Goal: Information Seeking & Learning: Learn about a topic

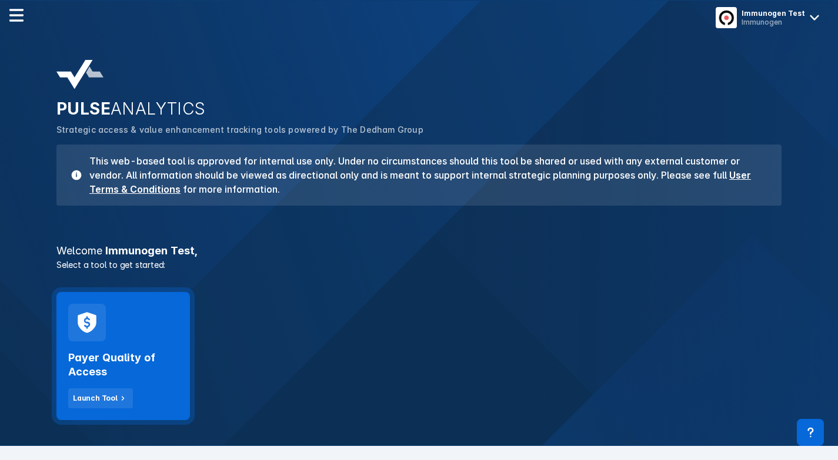
click at [151, 326] on div "Payer Quality of Access Launch Tool" at bounding box center [122, 356] width 133 height 128
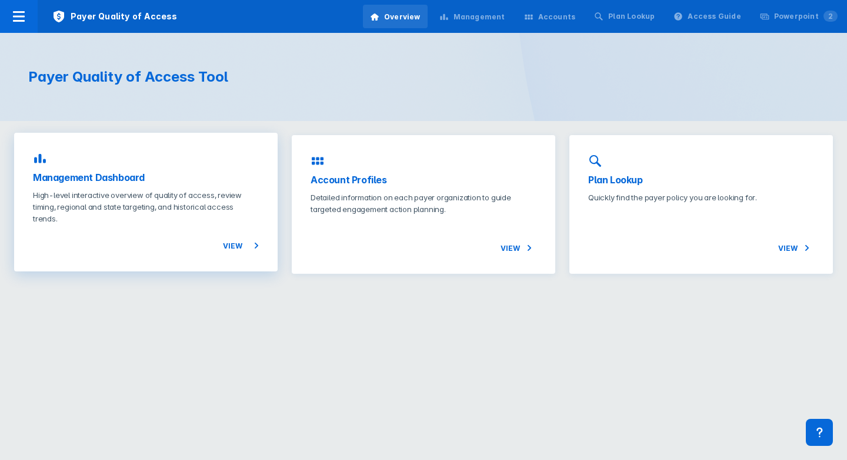
click at [211, 192] on p "High-level interactive overview of quality of access, review timing, regional a…" at bounding box center [146, 206] width 226 height 35
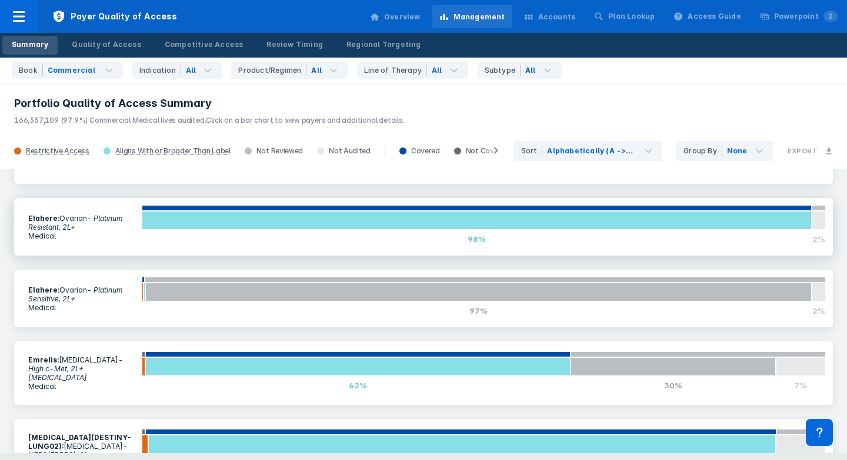
scroll to position [470, 0]
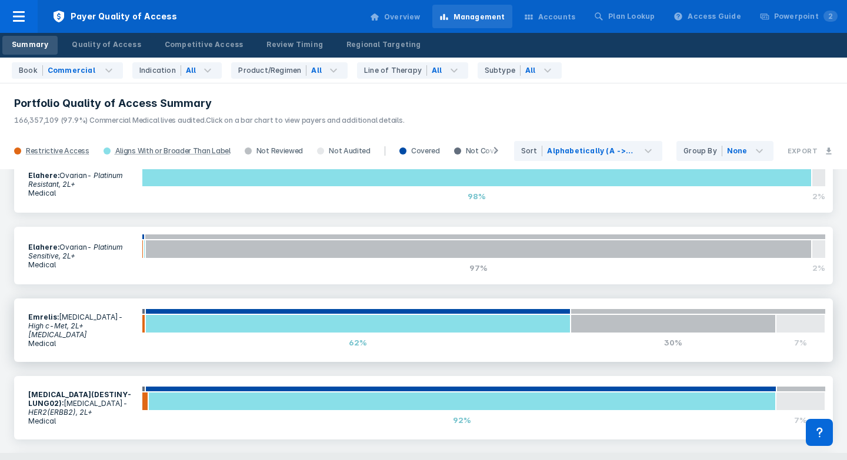
click at [99, 324] on section "Emrelis : NSCLC - High c-Met, 2L+ Metastatic Medical" at bounding box center [81, 330] width 121 height 49
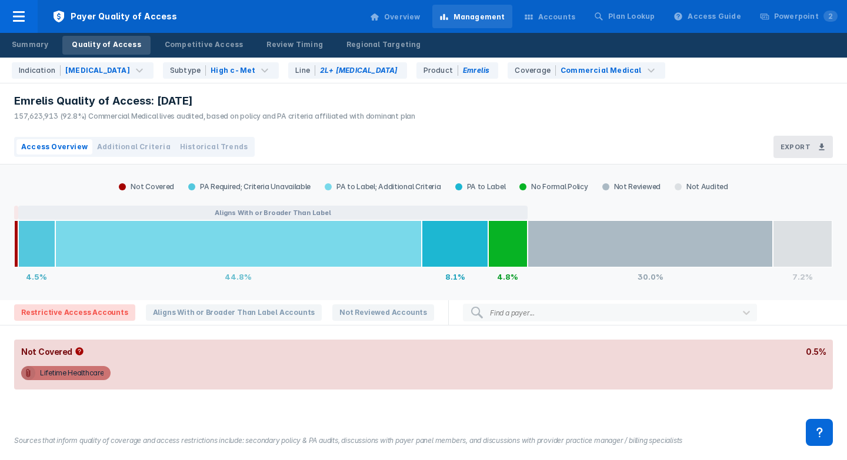
drag, startPoint x: 153, startPoint y: 100, endPoint x: 265, endPoint y: 99, distance: 111.7
click at [265, 99] on div "Emrelis Quality of Access: Sep 2025" at bounding box center [214, 101] width 401 height 14
click at [38, 42] on div "Summary" at bounding box center [30, 44] width 36 height 11
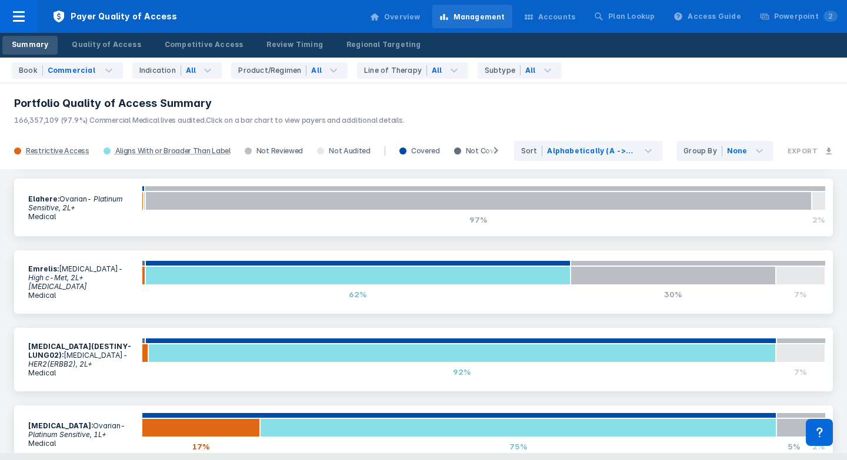
scroll to position [529, 0]
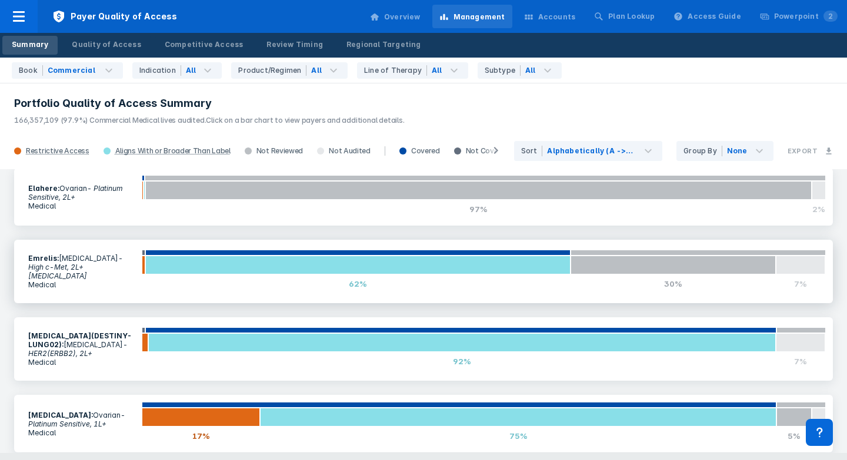
click at [103, 266] on section "Emrelis : NSCLC - High c-Met, 2L+ Metastatic Medical" at bounding box center [81, 271] width 121 height 49
